Goal: Communication & Community: Ask a question

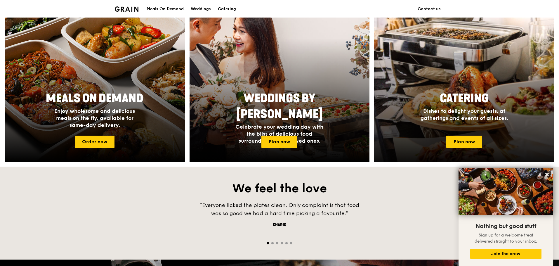
scroll to position [175, 0]
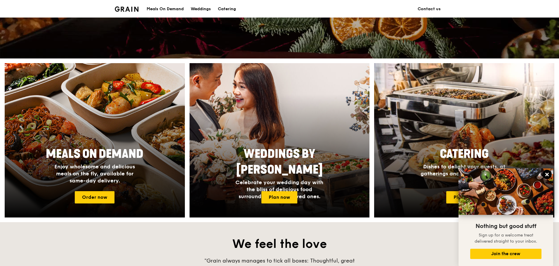
click at [547, 176] on icon at bounding box center [546, 174] width 5 height 5
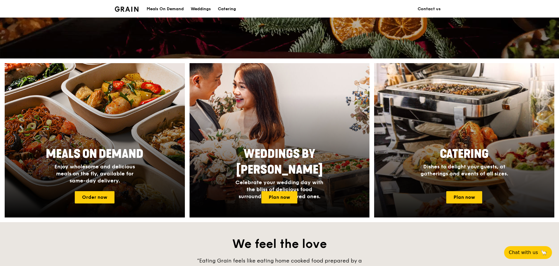
click at [478, 163] on div "Catering Dishes to delight your guests, at gatherings and events of all sizes." at bounding box center [464, 162] width 117 height 36
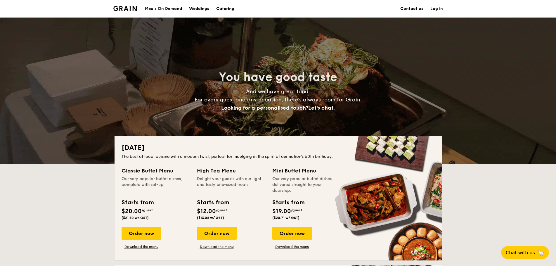
click at [422, 8] on link "Contact us" at bounding box center [411, 9] width 23 height 18
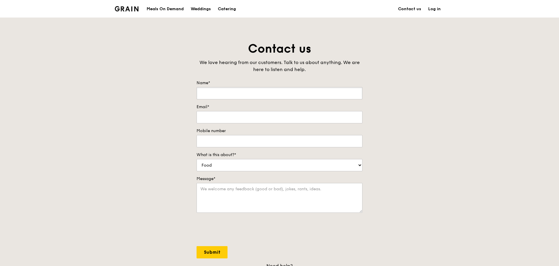
click at [325, 94] on input "Name*" at bounding box center [280, 93] width 166 height 12
type input "[PERSON_NAME]"
type input "[EMAIL_ADDRESS][DOMAIN_NAME]"
type input "91081712"
click at [229, 168] on select "Food Service Billing/Payment Catering Others" at bounding box center [280, 165] width 166 height 12
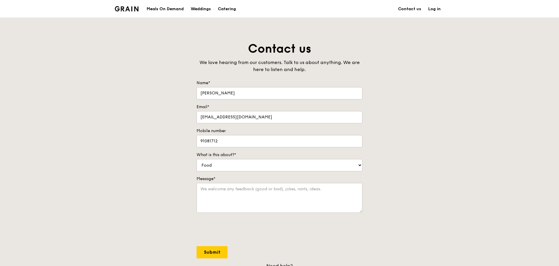
click at [496, 138] on div "Contact us We love hearing from our customers. Talk to us about anything. We ar…" at bounding box center [279, 163] width 559 height 244
drag, startPoint x: 265, startPoint y: 163, endPoint x: 262, endPoint y: 171, distance: 7.9
click at [265, 163] on select "Food Service Billing/Payment Catering Others" at bounding box center [280, 165] width 166 height 12
select select "Catering"
click at [197, 159] on select "Food Service Billing/Payment Catering Others" at bounding box center [280, 165] width 166 height 12
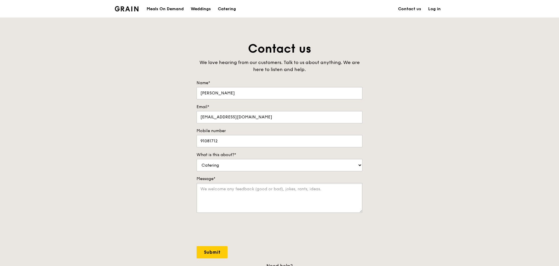
click at [244, 193] on textarea "Message*" at bounding box center [280, 198] width 166 height 30
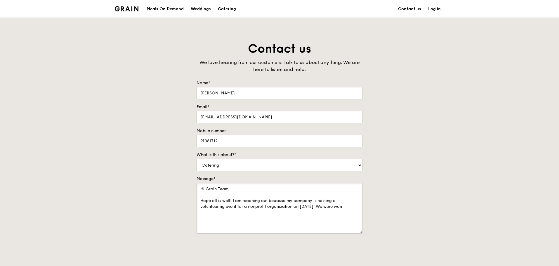
drag, startPoint x: 360, startPoint y: 210, endPoint x: 366, endPoint y: 246, distance: 35.9
click at [368, 246] on div "Contact us We love hearing from our customers. Talk to us about anything. We ar…" at bounding box center [279, 173] width 559 height 265
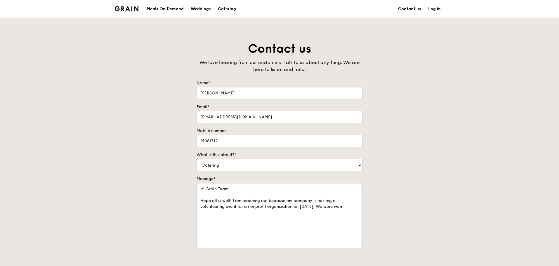
click at [333, 206] on textarea "Hi Grain Team, Hope all is well! I am reaching out because my company is hostin…" at bounding box center [280, 215] width 166 height 65
click at [337, 206] on textarea "Hi Grain Team, Hope all is well! I am reaching out because my company is hostin…" at bounding box center [280, 215] width 166 height 65
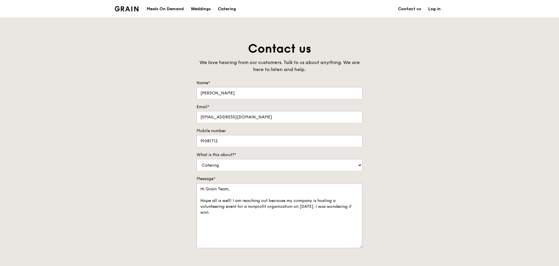
click at [332, 207] on textarea "Hi Grain Team, Hope all is well! I am reaching out because my company is hostin…" at bounding box center [280, 215] width 166 height 65
drag, startPoint x: 279, startPoint y: 212, endPoint x: 241, endPoint y: 213, distance: 38.3
click at [241, 213] on textarea "Hi Grain Team, Hope all is well! I am reaching out because my company is hostin…" at bounding box center [280, 215] width 166 height 65
click at [302, 210] on textarea "Hi Grain Team, Hope all is well! I am reaching out because my company is hostin…" at bounding box center [280, 215] width 166 height 65
click at [159, 42] on div "Contact us We love hearing from our customers. Talk to us about anything. We ar…" at bounding box center [279, 181] width 559 height 280
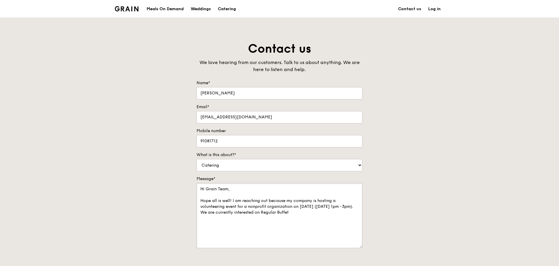
click at [357, 214] on textarea "Hi Grain Team, Hope all is well! I am reaching out because my company is hostin…" at bounding box center [280, 215] width 166 height 65
drag, startPoint x: 327, startPoint y: 212, endPoint x: 186, endPoint y: 176, distance: 146.1
click at [186, 176] on div "Contact us We love hearing from our customers. Talk to us about anything. We ar…" at bounding box center [279, 181] width 559 height 280
click at [444, 179] on div "Contact us We love hearing from our customers. Talk to us about anything. We ar…" at bounding box center [279, 181] width 559 height 280
click at [348, 217] on textarea "Hi Grain Team, Hope all is well! I am reaching out because my company is hostin…" at bounding box center [280, 215] width 166 height 65
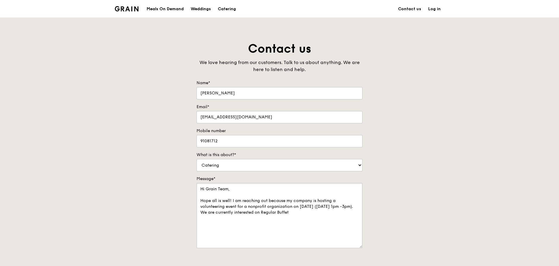
drag, startPoint x: 332, startPoint y: 215, endPoint x: 335, endPoint y: 214, distance: 3.8
click at [332, 215] on textarea "Hi Grain Team, Hope all is well! I am reaching out because my company is hostin…" at bounding box center [280, 215] width 166 height 65
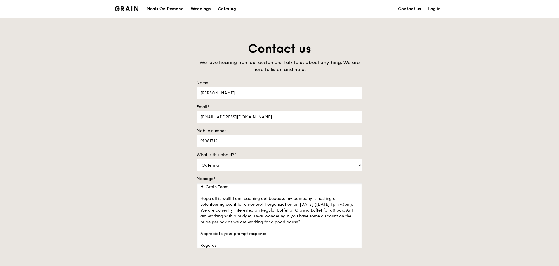
scroll to position [8, 0]
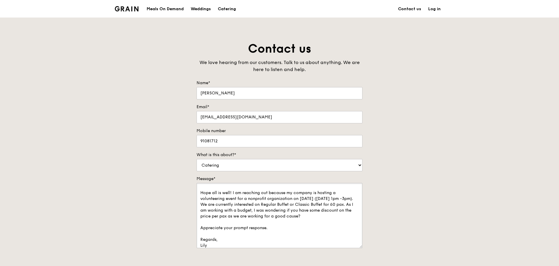
click at [264, 216] on textarea "Hi Grain Team, Hope all is well! I am reaching out because my company is hostin…" at bounding box center [280, 215] width 166 height 65
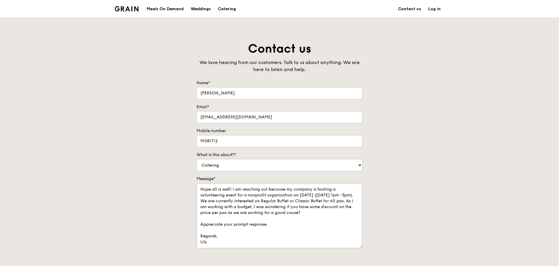
scroll to position [0, 0]
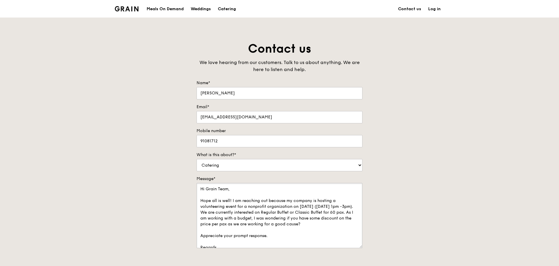
drag, startPoint x: 270, startPoint y: 225, endPoint x: 198, endPoint y: 199, distance: 76.3
click at [198, 199] on textarea "Hi Grain Team, Hope all is well! I am reaching out because my company is hostin…" at bounding box center [280, 215] width 166 height 65
drag, startPoint x: 260, startPoint y: 215, endPoint x: 263, endPoint y: 228, distance: 14.0
click at [260, 215] on textarea "Hi Grain Team, Hope all is well! I am reaching out because my company is hostin…" at bounding box center [280, 215] width 166 height 65
drag, startPoint x: 270, startPoint y: 234, endPoint x: 197, endPoint y: 199, distance: 80.0
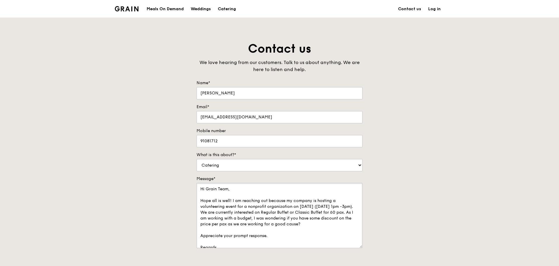
click at [197, 199] on textarea "Hi Grain Team, Hope all is well! I am reaching out because my company is hostin…" at bounding box center [280, 215] width 166 height 65
paste textarea "I hope this message finds you well. I’m reaching out on behalf of my company, a…"
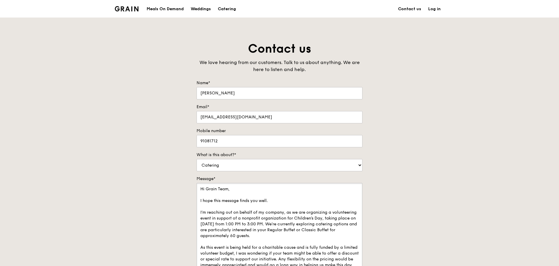
drag, startPoint x: 360, startPoint y: 247, endPoint x: 361, endPoint y: 275, distance: 27.8
click at [361, 266] on html "Grain logo Meals On Demand Weddings Catering Contact us Log in Contact us We lo…" at bounding box center [279, 267] width 559 height 534
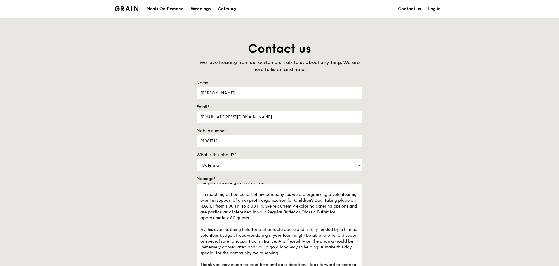
click at [312, 207] on textarea "Hi Grain Team, I hope this message finds you well. I’m reaching out on behalf o…" at bounding box center [280, 229] width 166 height 93
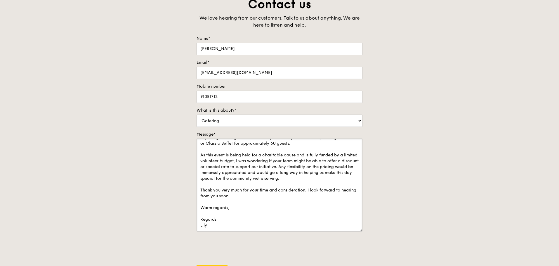
scroll to position [58, 0]
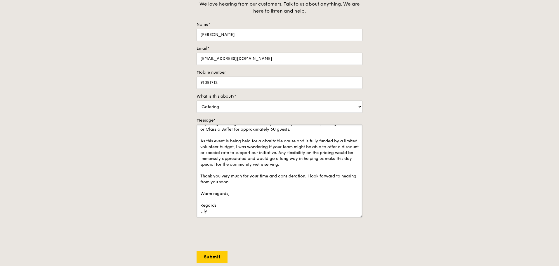
click at [237, 209] on textarea "Hi Grain Team, I hope this message finds you well. I’m reaching out on behalf o…" at bounding box center [280, 170] width 166 height 93
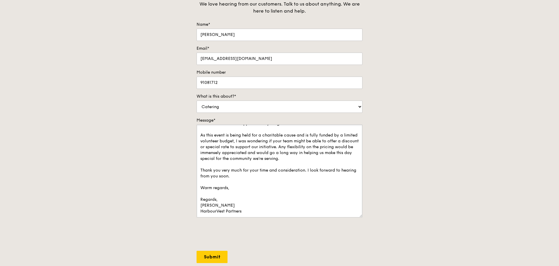
scroll to position [60, 0]
type textarea "Hi Grain Team, I hope this message finds you well. I’m reaching out on behalf o…"
click at [209, 256] on input "Submit" at bounding box center [212, 257] width 31 height 12
select select "Food"
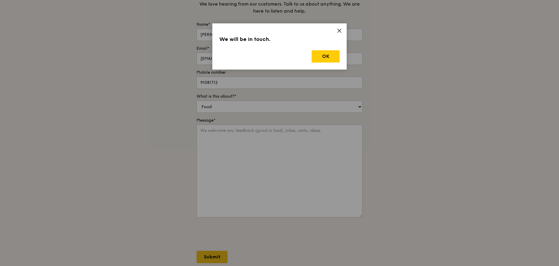
scroll to position [0, 0]
click at [327, 56] on button "OK" at bounding box center [326, 56] width 28 height 12
